Goal: Information Seeking & Learning: Learn about a topic

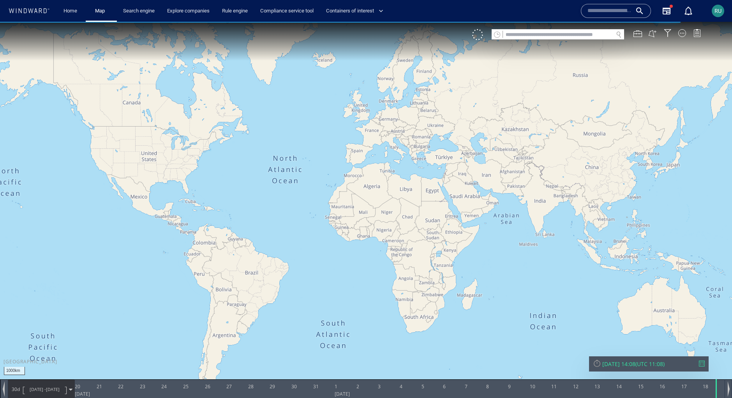
click at [514, 34] on input "text" at bounding box center [558, 35] width 110 height 11
paste input "*******"
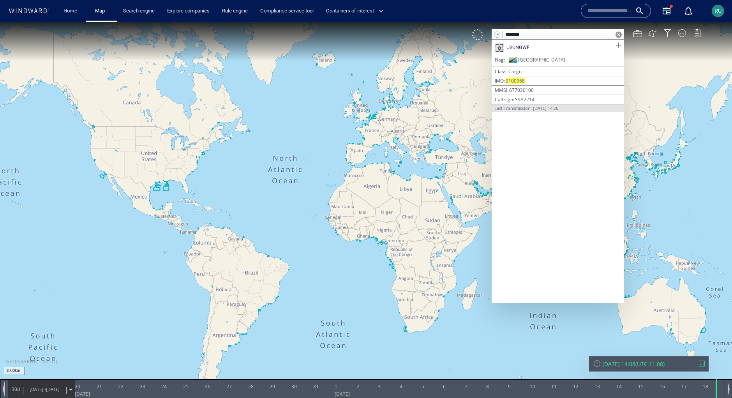
type input "*******"
click at [620, 43] on span at bounding box center [619, 46] width 10 height 10
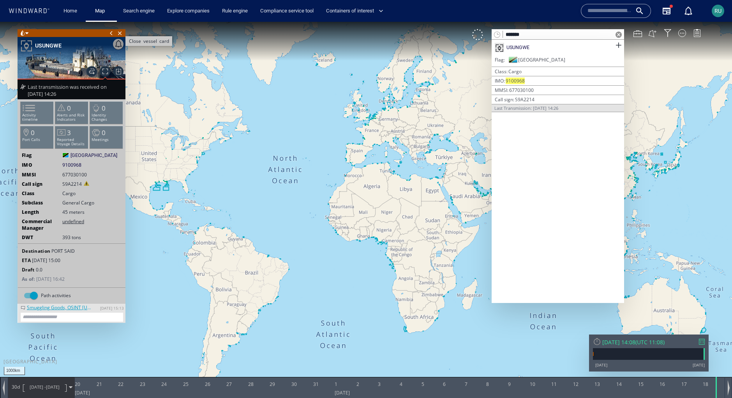
click at [120, 32] on span "Close vessel card" at bounding box center [120, 33] width 9 height 8
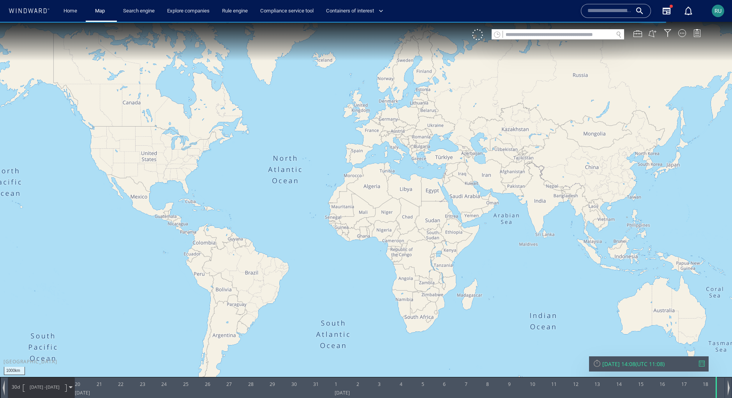
click at [528, 34] on input "text" at bounding box center [558, 35] width 110 height 11
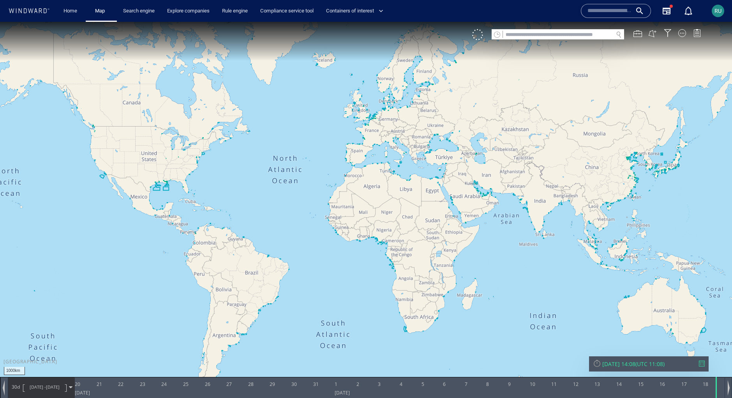
paste input "*******"
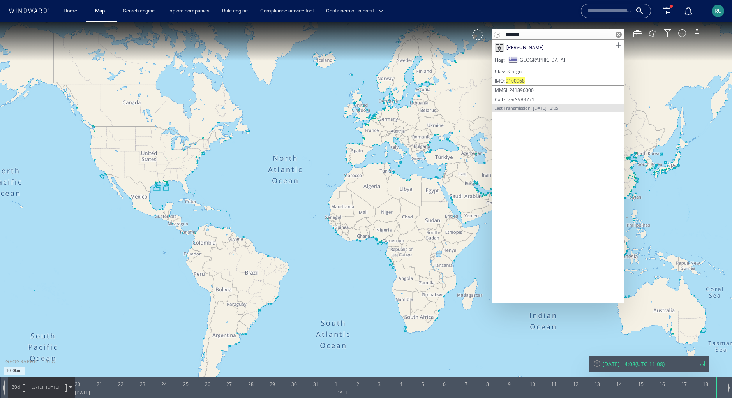
click at [619, 45] on span at bounding box center [619, 46] width 10 height 10
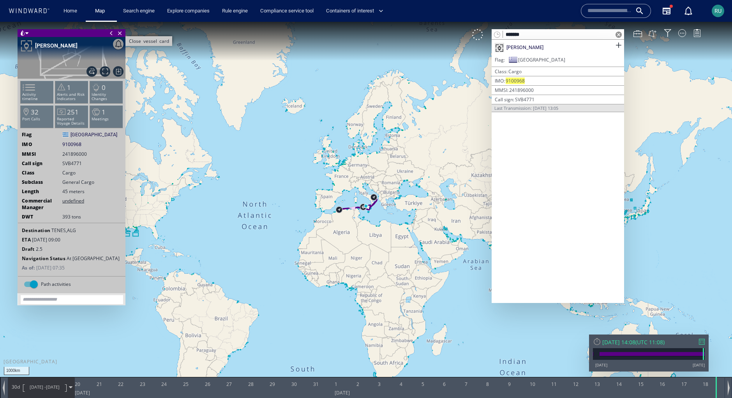
click at [119, 34] on span "Close vessel card" at bounding box center [120, 33] width 9 height 8
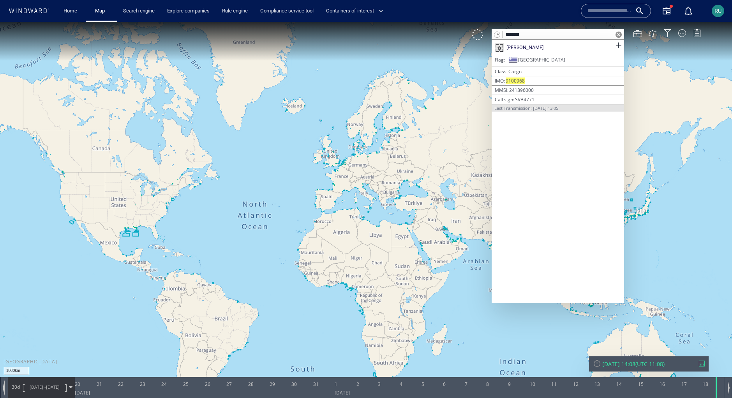
click at [529, 30] on input "*******" at bounding box center [558, 35] width 110 height 11
paste input "text"
type input "*******"
click at [620, 47] on span at bounding box center [619, 46] width 10 height 10
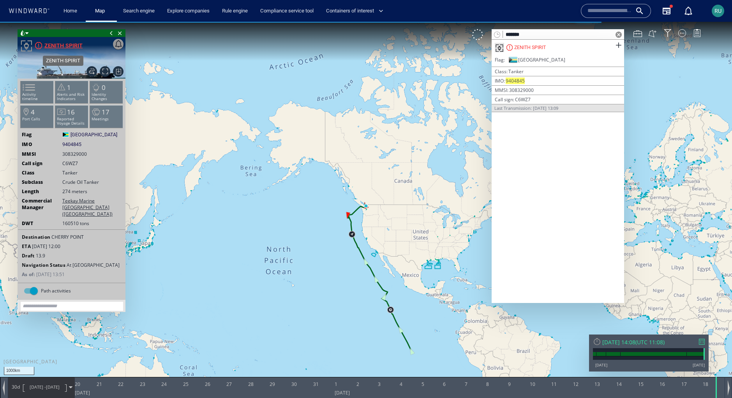
click at [62, 44] on div "ZENITH SPIRIT" at bounding box center [63, 45] width 38 height 9
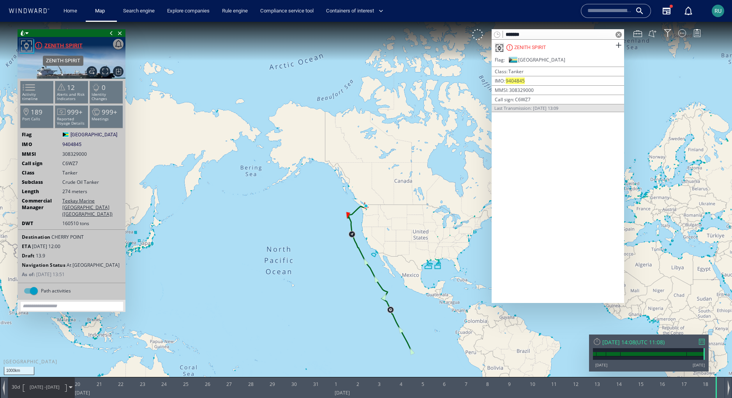
click at [65, 43] on div "ZENITH SPIRIT" at bounding box center [63, 45] width 38 height 9
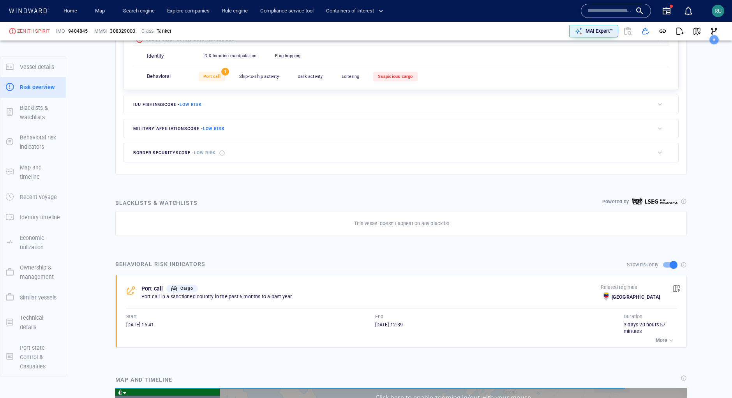
scroll to position [3432, 0]
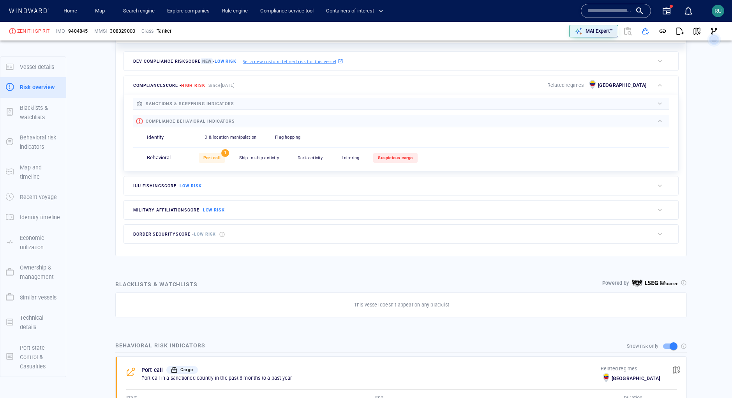
scroll to position [215, 0]
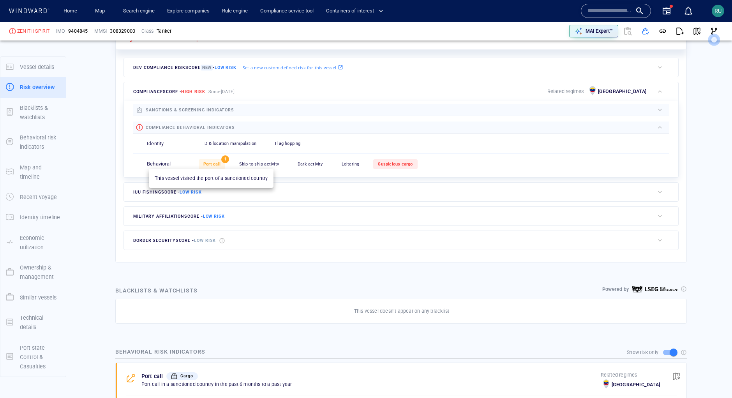
click at [213, 166] on span "Port call" at bounding box center [211, 164] width 17 height 5
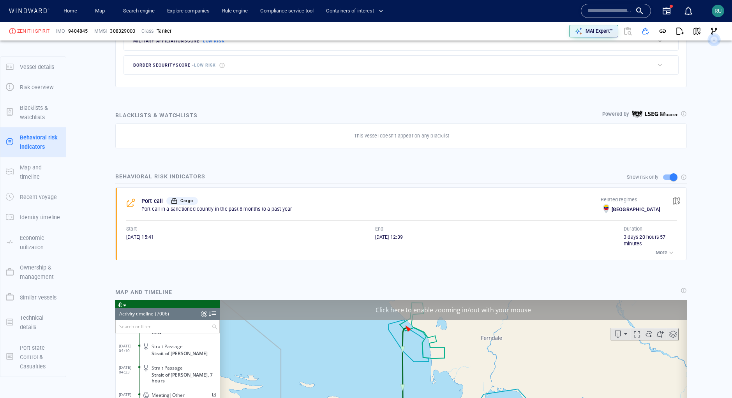
scroll to position [402, 0]
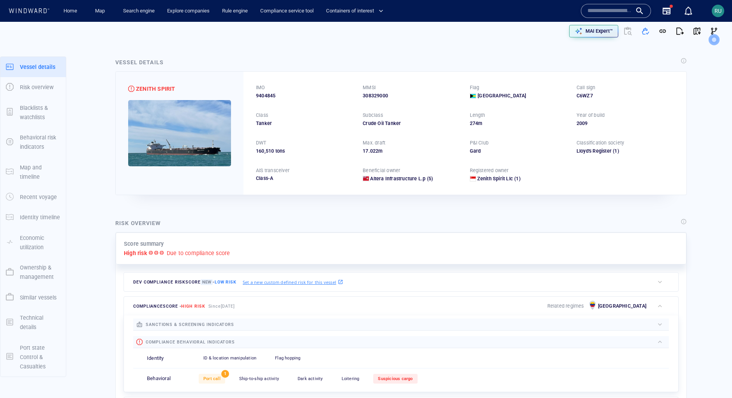
click at [209, 249] on p "Due to compliance score" at bounding box center [199, 253] width 64 height 9
click at [202, 257] on p "Due to compliance score" at bounding box center [199, 253] width 64 height 9
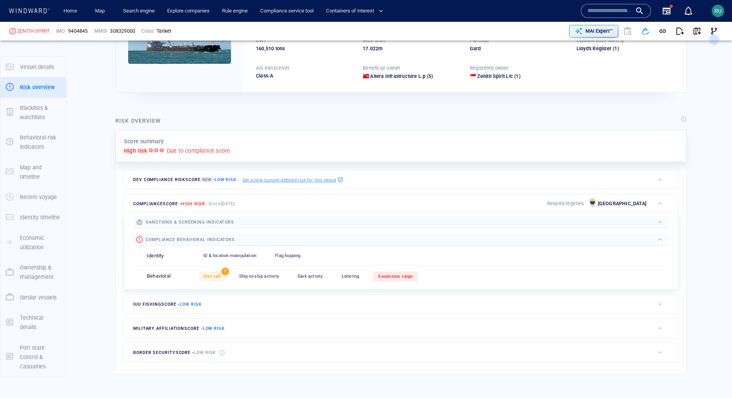
scroll to position [105, 0]
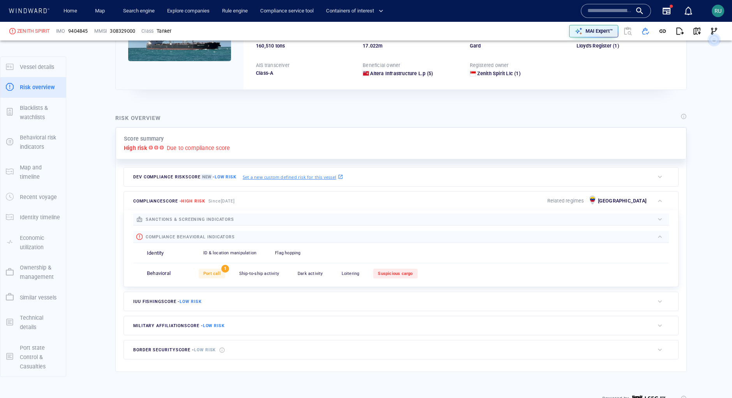
click at [192, 199] on span "High risk" at bounding box center [193, 201] width 24 height 5
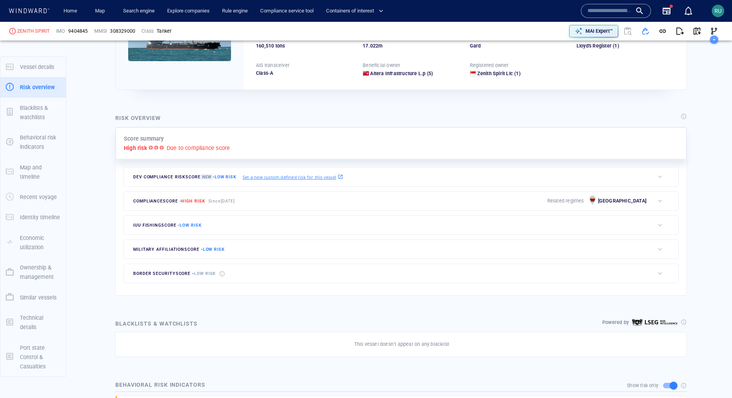
click at [192, 199] on span "High risk" at bounding box center [193, 201] width 24 height 5
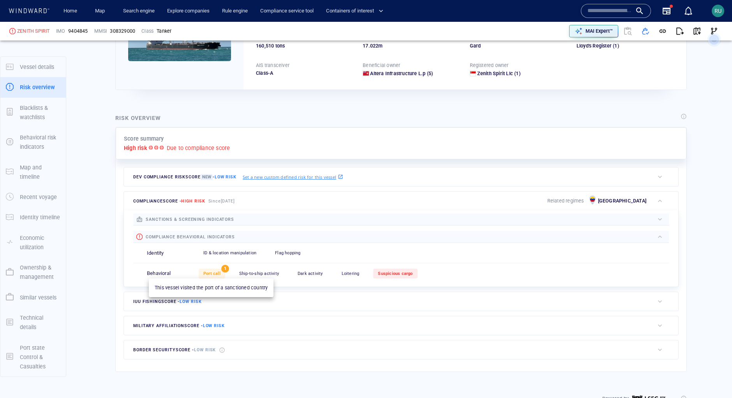
click at [219, 274] on span "Port call" at bounding box center [211, 273] width 17 height 5
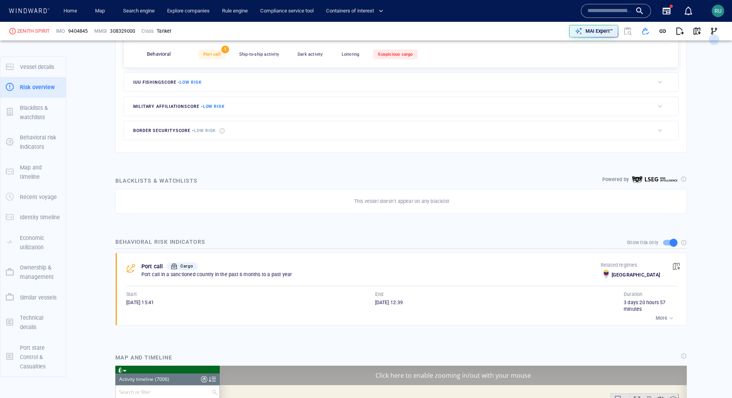
scroll to position [149945, 0]
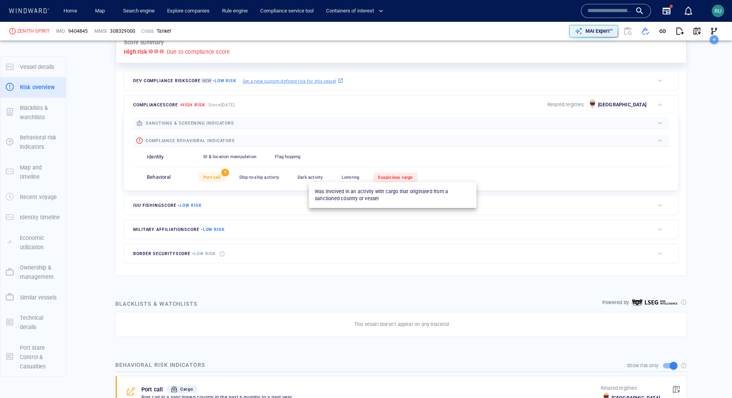
click at [383, 179] on span "Suspicious cargo" at bounding box center [395, 177] width 35 height 5
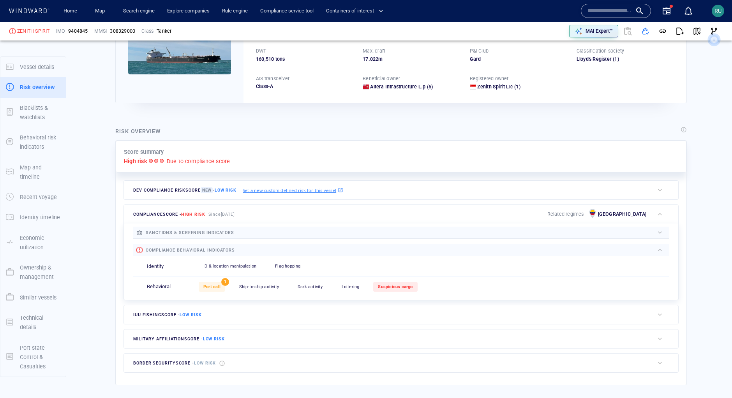
scroll to position [71, 0]
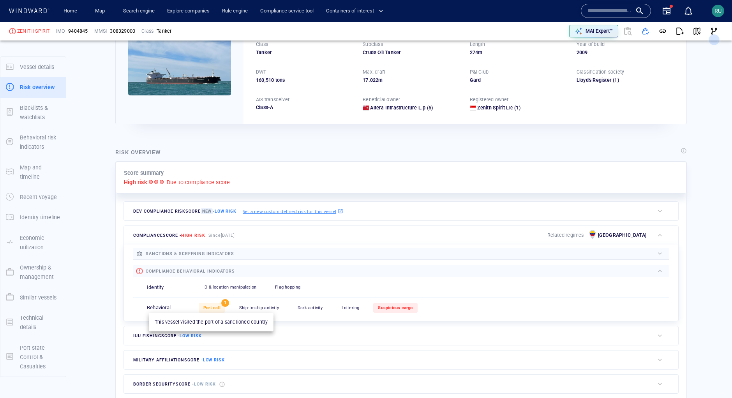
click at [210, 307] on span "Port call" at bounding box center [211, 308] width 17 height 5
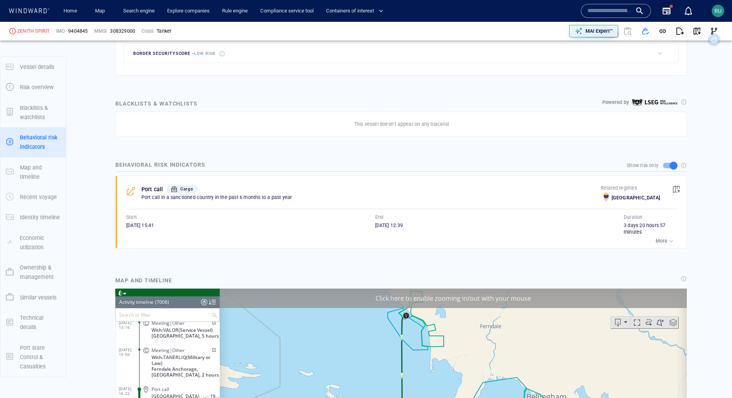
scroll to position [402, 0]
drag, startPoint x: 425, startPoint y: 223, endPoint x: 111, endPoint y: 217, distance: 314.1
click at [111, 217] on div "Behavioral risk indicators Show risk only Port call Cargo Port call in a sancti…" at bounding box center [401, 206] width 584 height 105
copy div "Start 24/12/2024 15:41 End 28/12/2024 12:39"
